Goal: Information Seeking & Learning: Learn about a topic

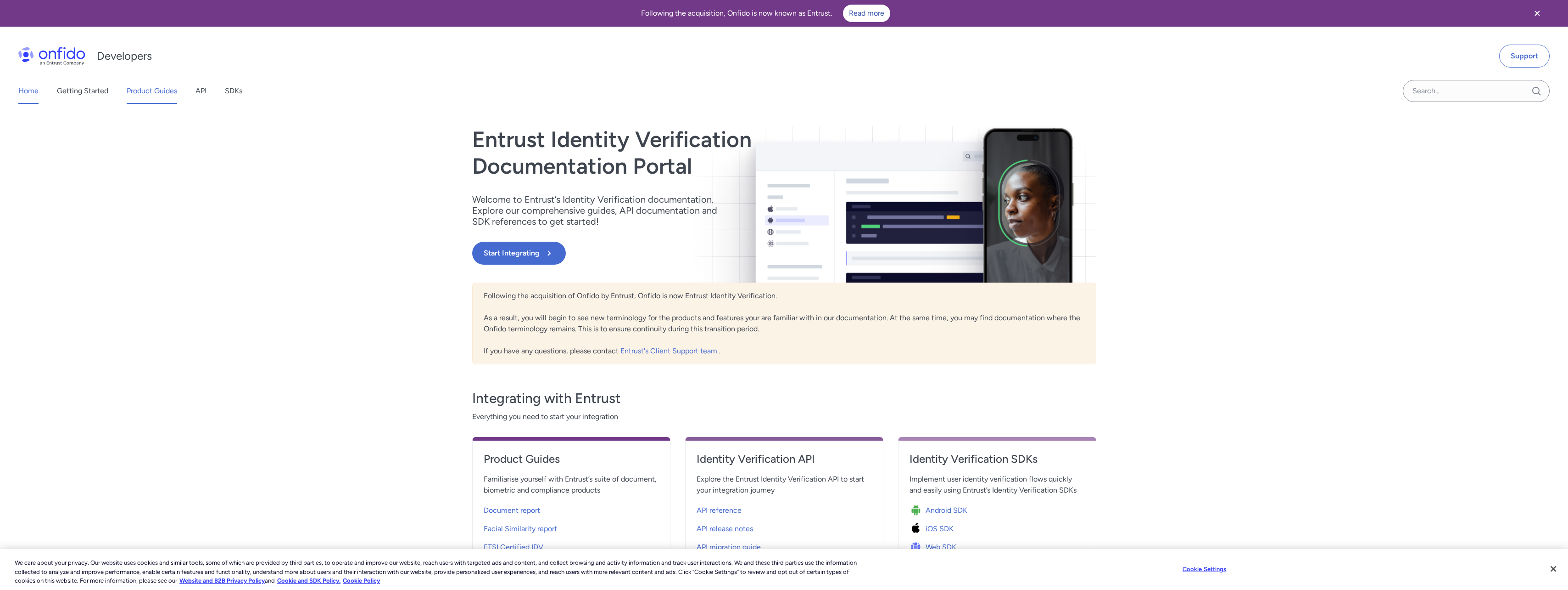
click at [169, 97] on link "Product Guides" at bounding box center [152, 91] width 50 height 26
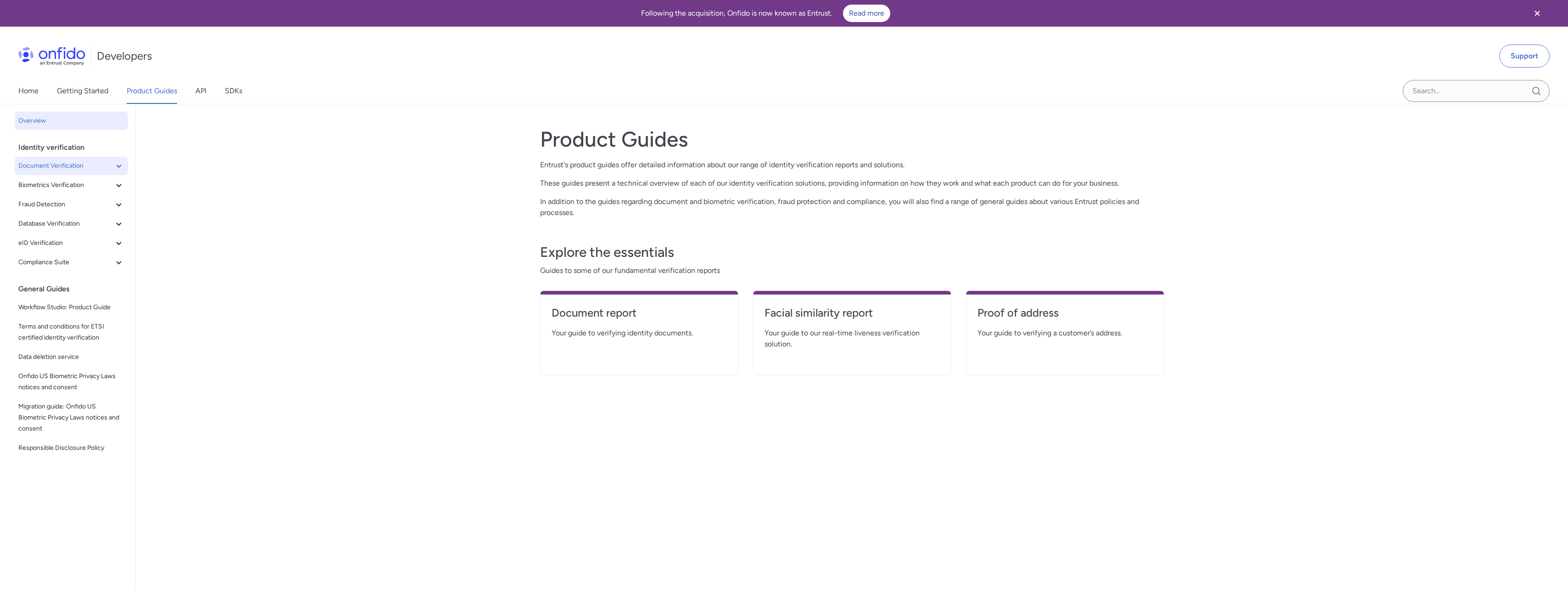
click at [56, 168] on span "Document Verification" at bounding box center [66, 166] width 95 height 11
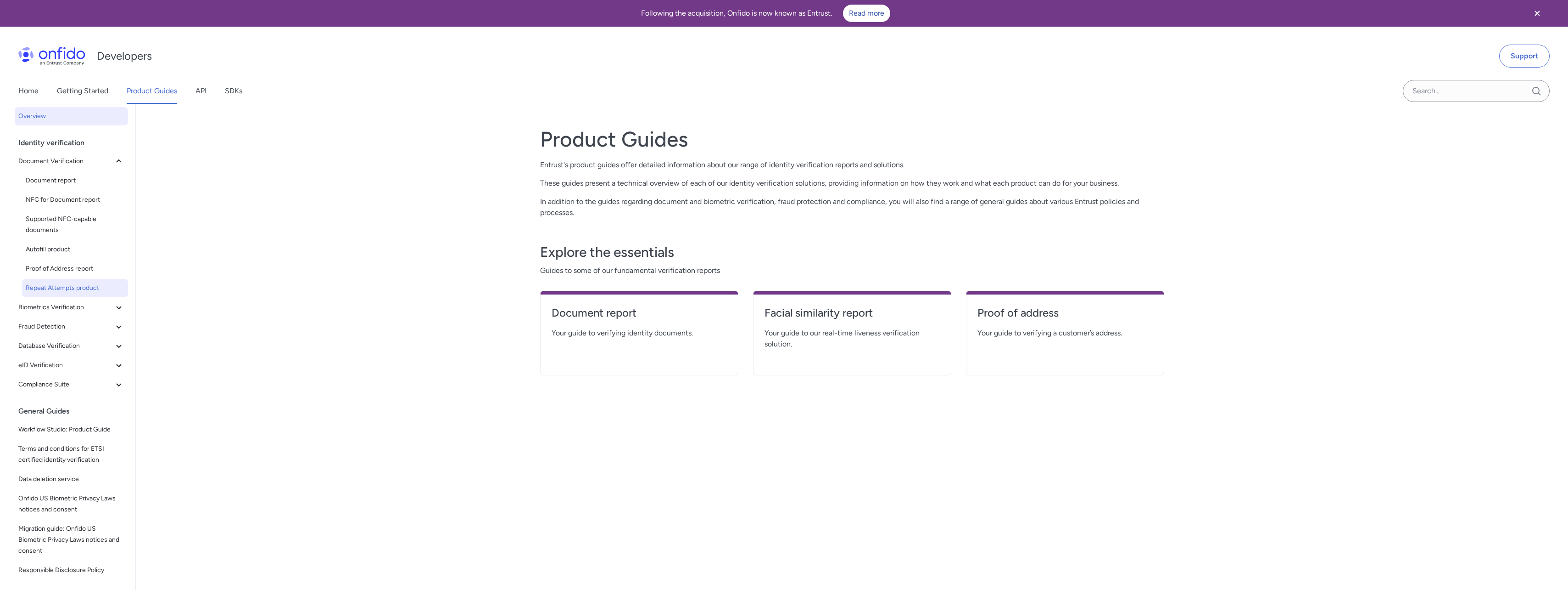
scroll to position [183, 0]
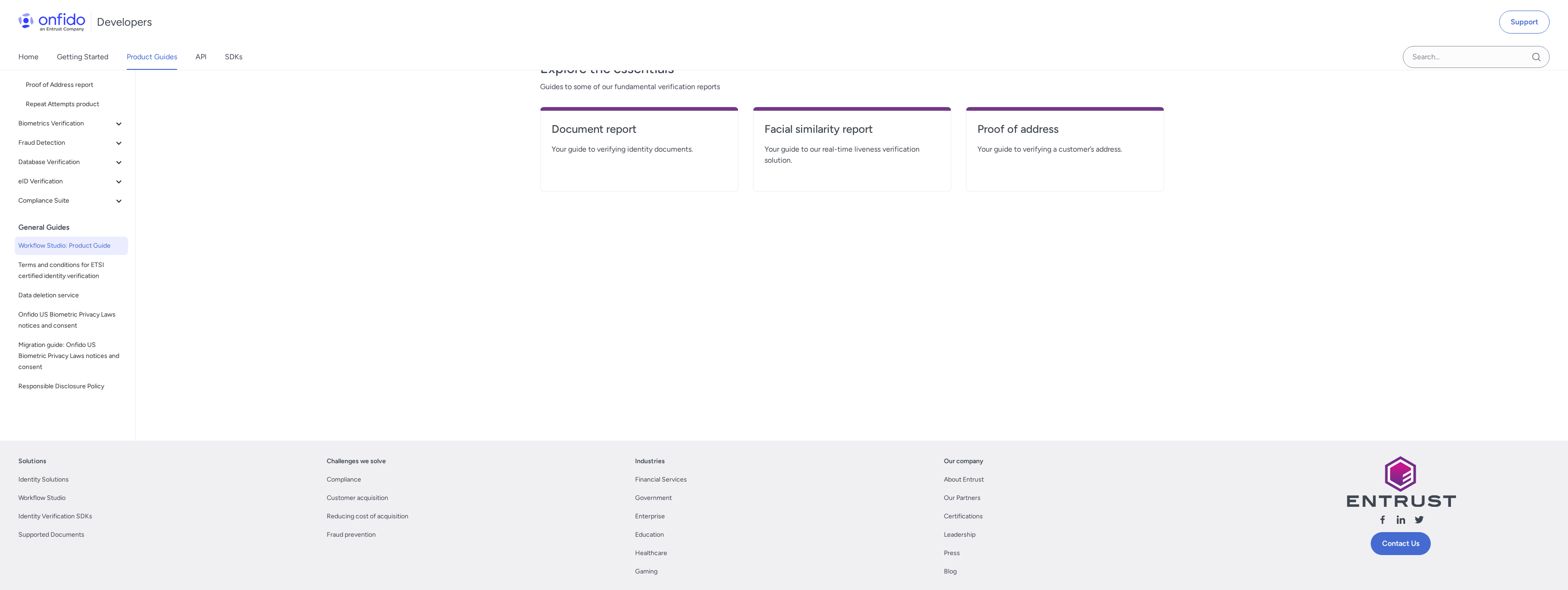
click at [72, 241] on span "Workflow Studio: Product Guide" at bounding box center [71, 245] width 106 height 11
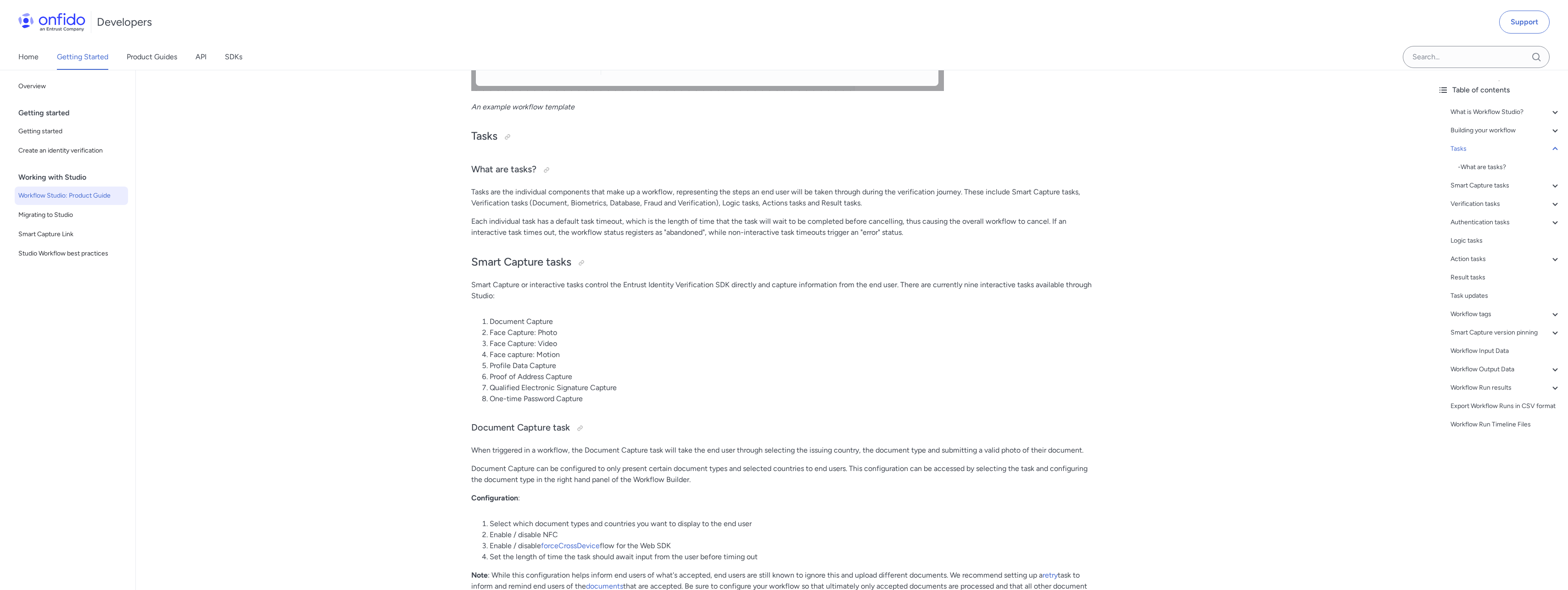
scroll to position [2710, 0]
